Goal: Communication & Community: Answer question/provide support

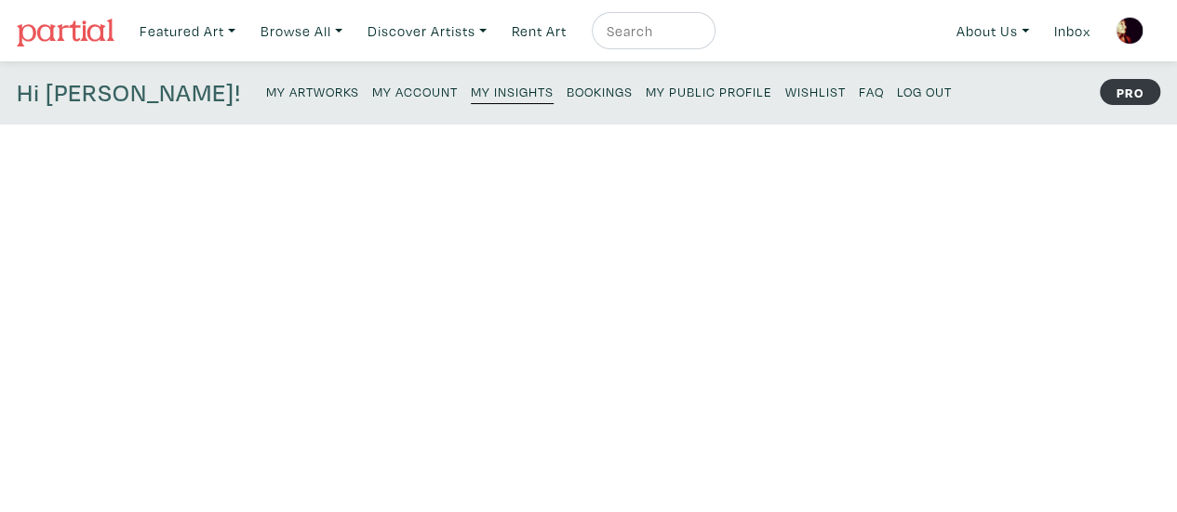
click at [566, 98] on small "Bookings" at bounding box center [599, 92] width 66 height 18
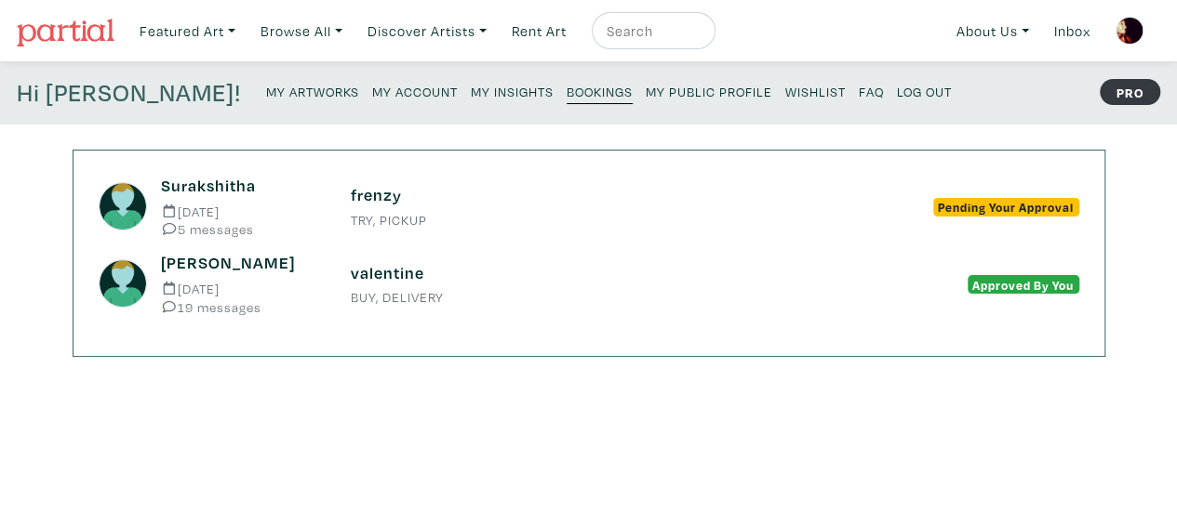
click at [237, 215] on small "[DATE]" at bounding box center [241, 212] width 161 height 14
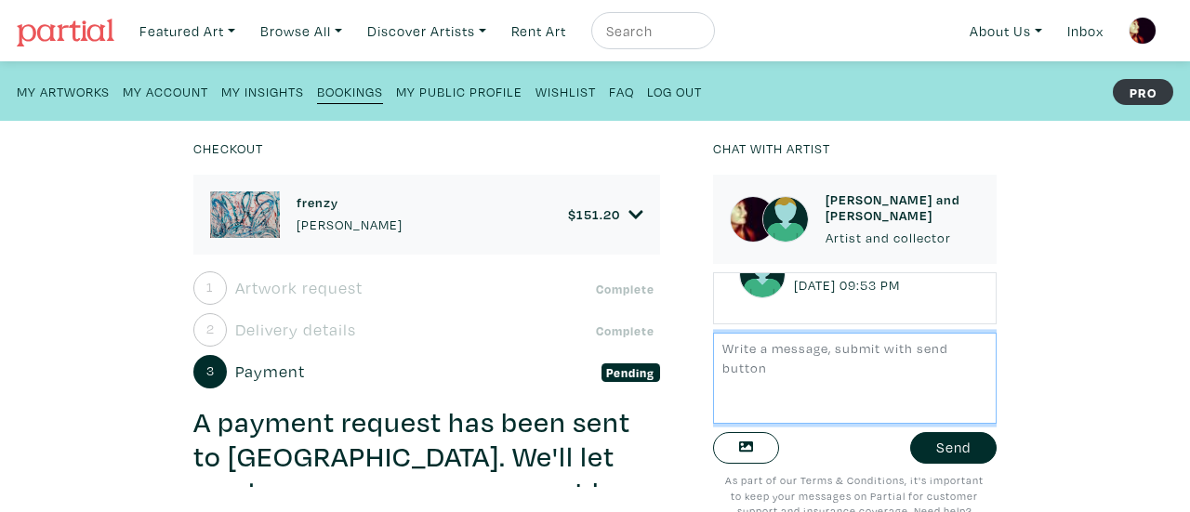
scroll to position [2321, 0]
click at [795, 358] on textarea at bounding box center [855, 378] width 284 height 90
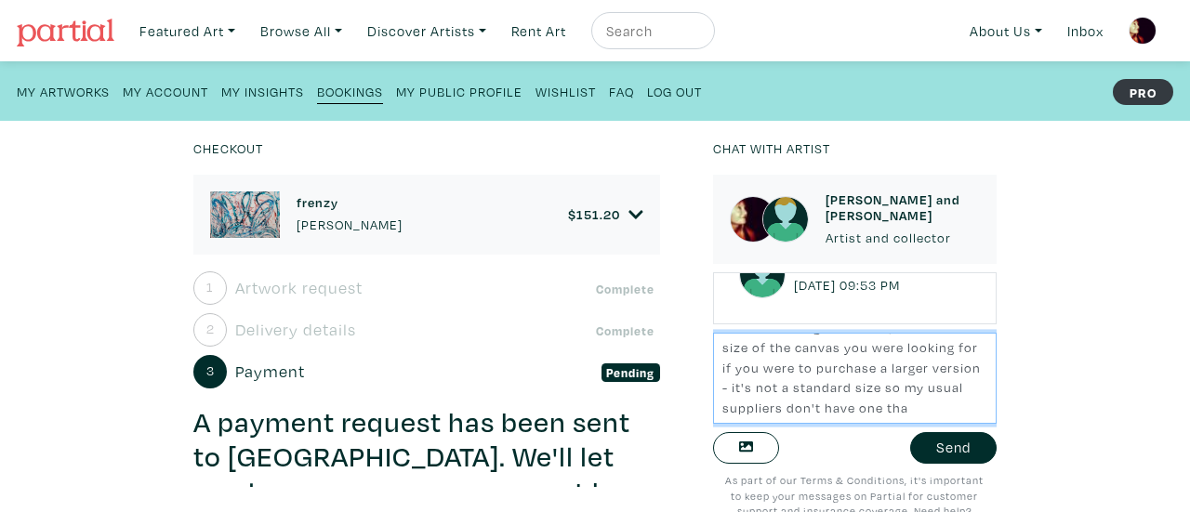
scroll to position [274, 0]
type textarea "I should be back late Sunday afternoon, but our flight is with Air Canada so we…"
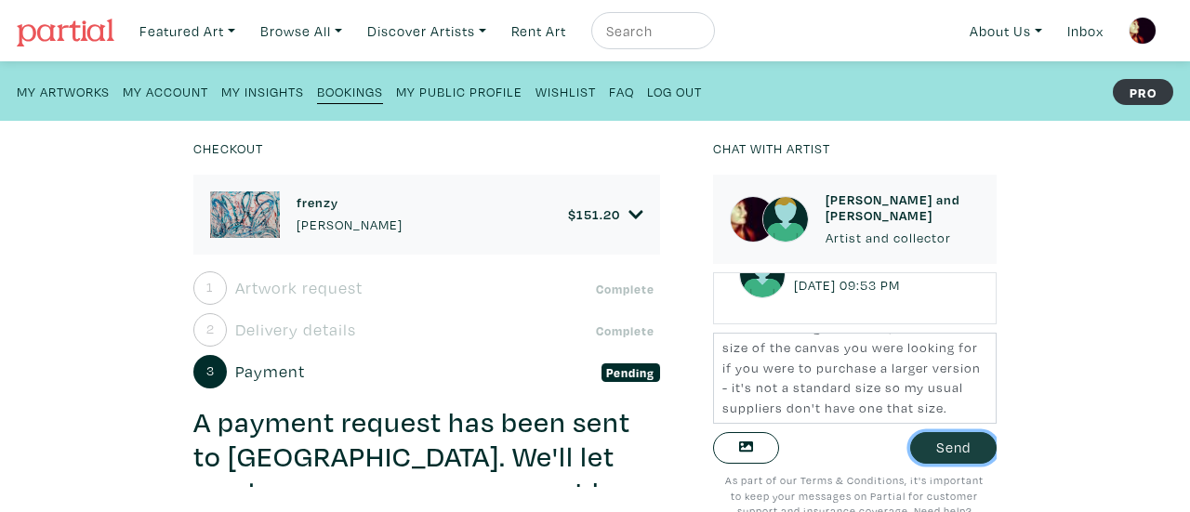
click at [952, 445] on button "Send" at bounding box center [954, 448] width 86 height 33
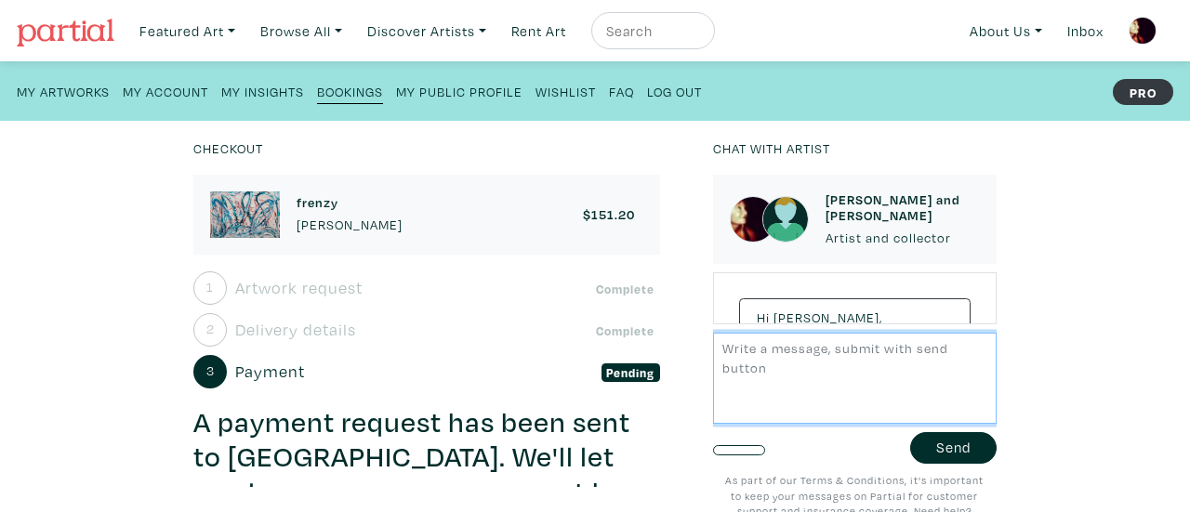
scroll to position [2913, 0]
